Goal: Navigation & Orientation: Understand site structure

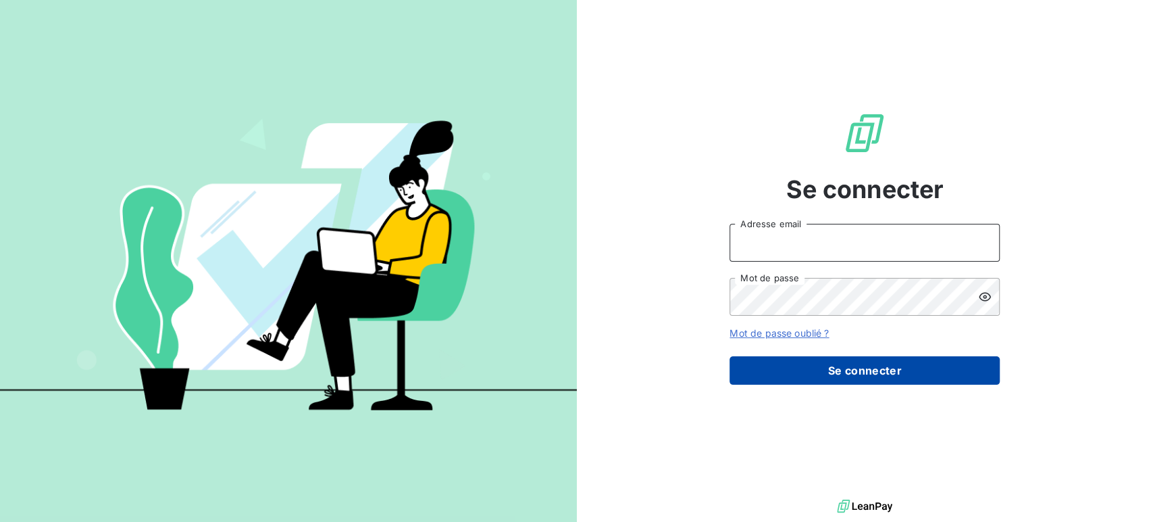
type input "[EMAIL_ADDRESS][DOMAIN_NAME]"
click at [857, 366] on button "Se connecter" at bounding box center [865, 370] width 270 height 28
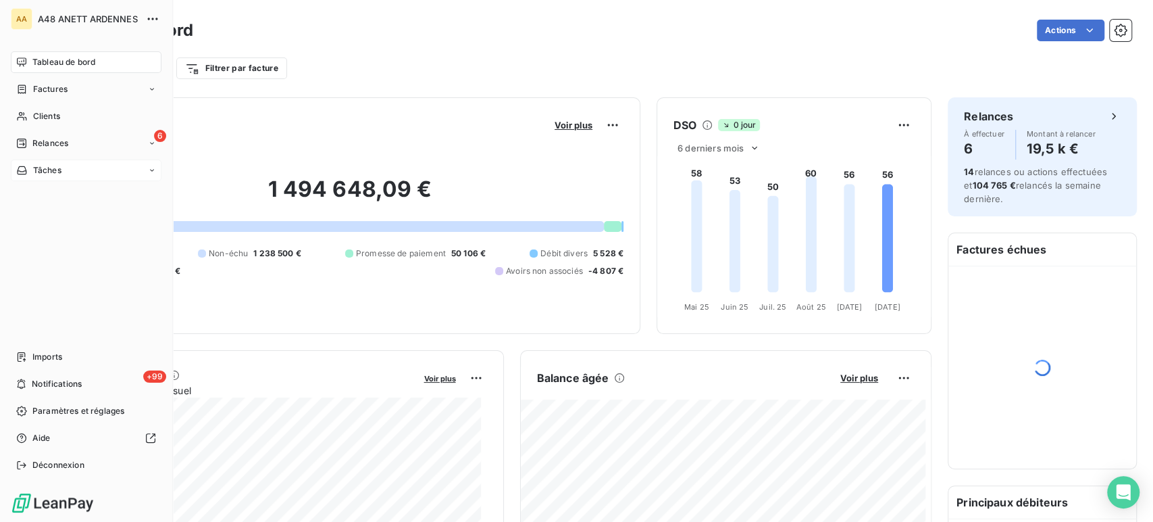
click at [34, 172] on span "Tâches" at bounding box center [47, 170] width 28 height 12
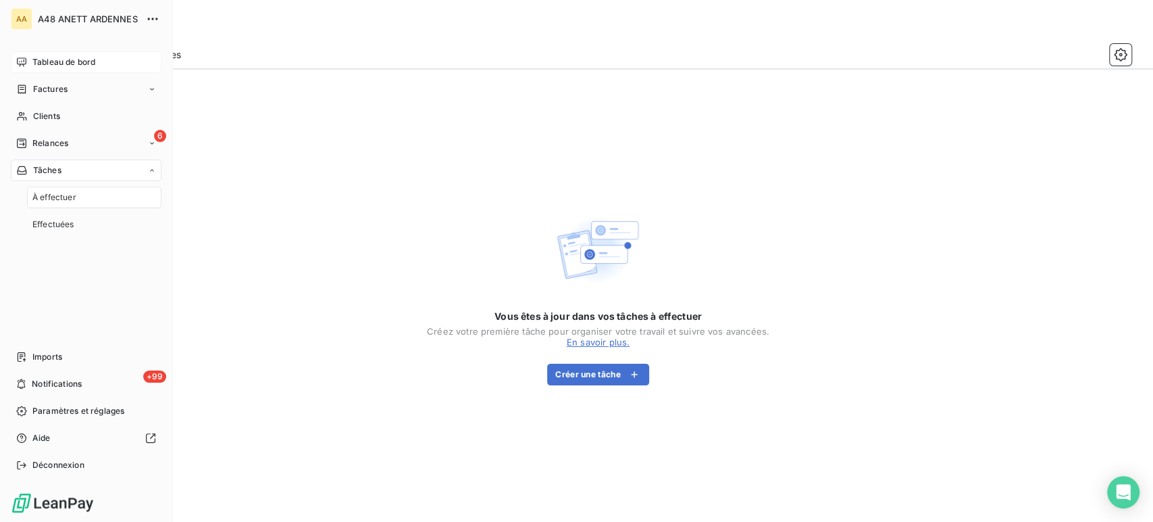
click at [59, 69] on div "Tableau de bord" at bounding box center [86, 62] width 151 height 22
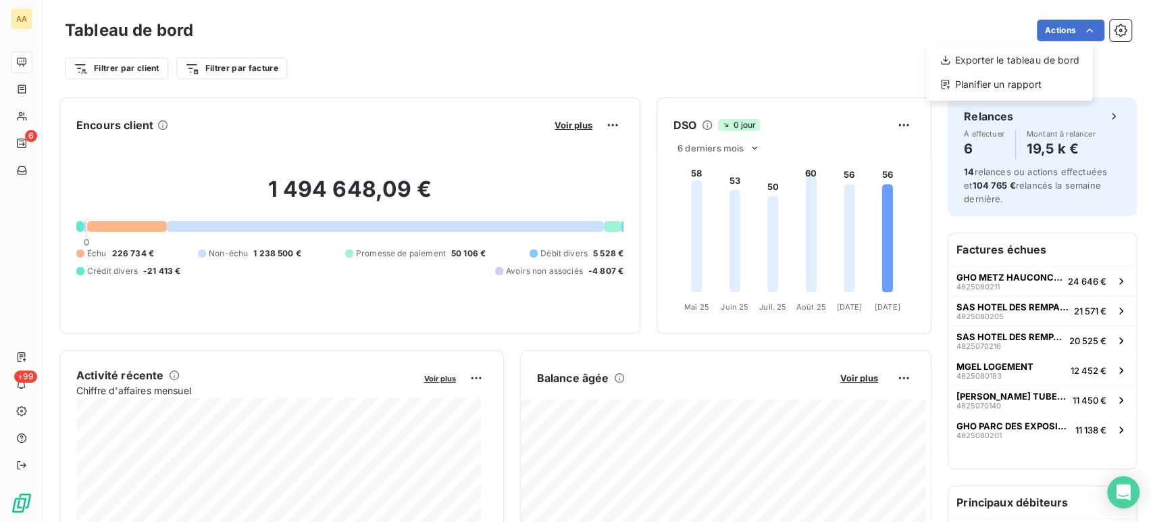
drag, startPoint x: 847, startPoint y: 63, endPoint x: 862, endPoint y: 62, distance: 15.6
click at [849, 63] on html "AA 6 +99 Tableau de bord Actions Exporter le tableau de bord Planifier un rappo…" at bounding box center [576, 261] width 1153 height 522
click at [1120, 30] on icon "button" at bounding box center [1121, 30] width 3 height 3
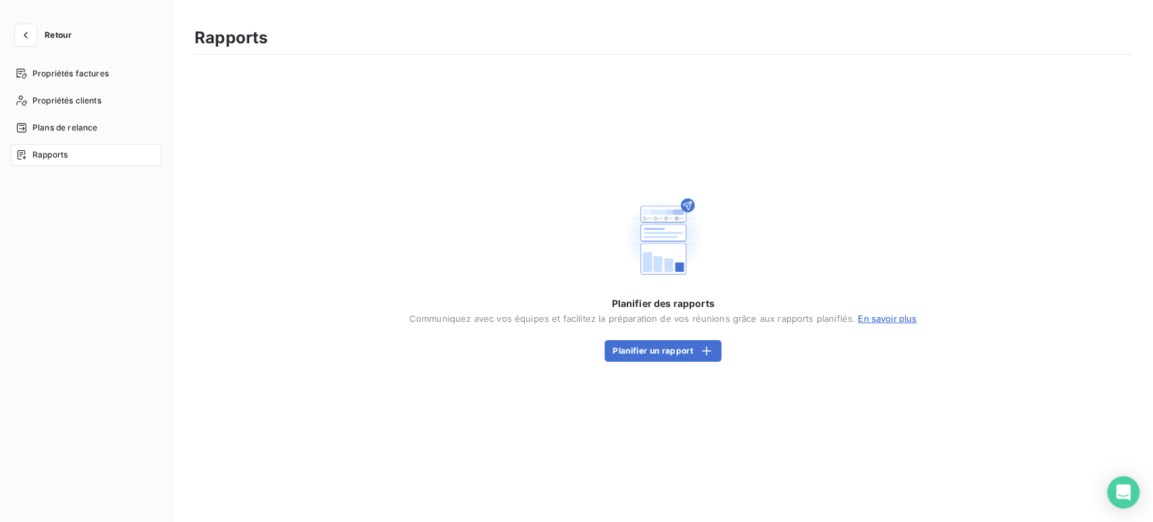
click at [56, 31] on span "Retour" at bounding box center [58, 35] width 27 height 8
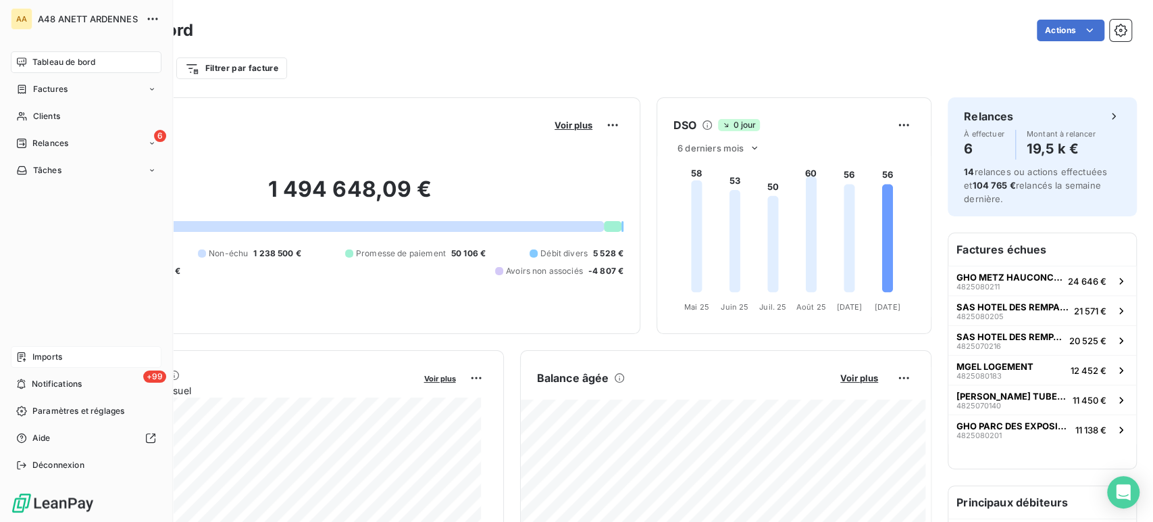
click at [47, 354] on span "Imports" at bounding box center [47, 357] width 30 height 12
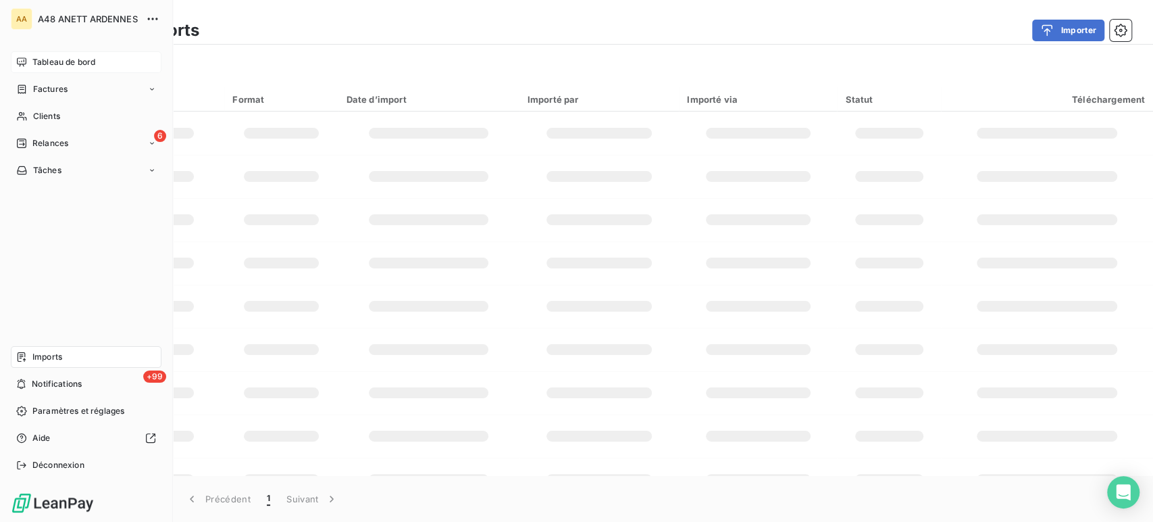
click at [45, 62] on span "Tableau de bord" at bounding box center [63, 62] width 63 height 12
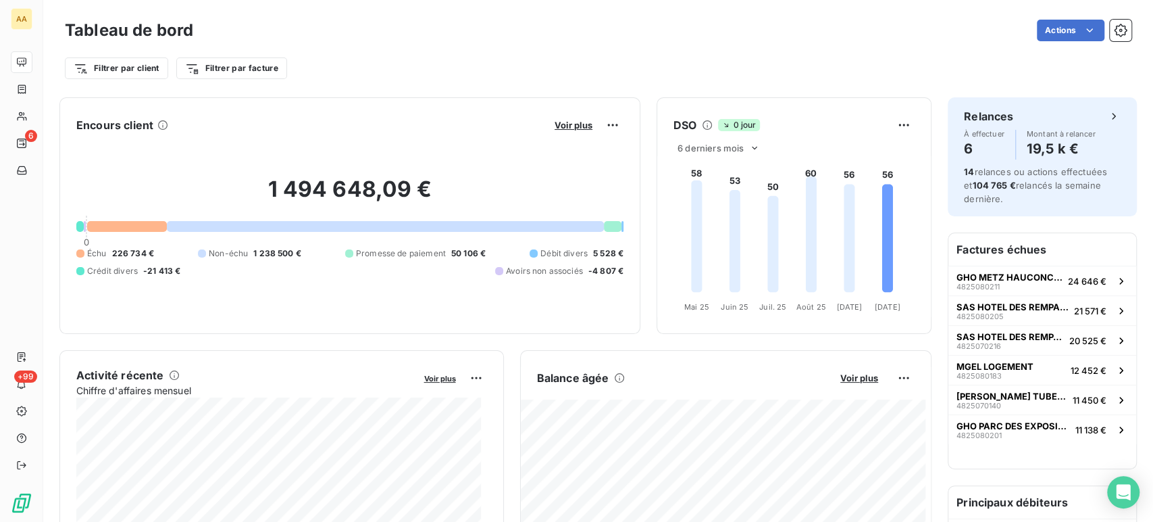
drag, startPoint x: 1152, startPoint y: 1, endPoint x: 776, endPoint y: 38, distance: 378.1
click at [759, 31] on div "Actions" at bounding box center [670, 31] width 922 height 22
